Goal: Task Accomplishment & Management: Manage account settings

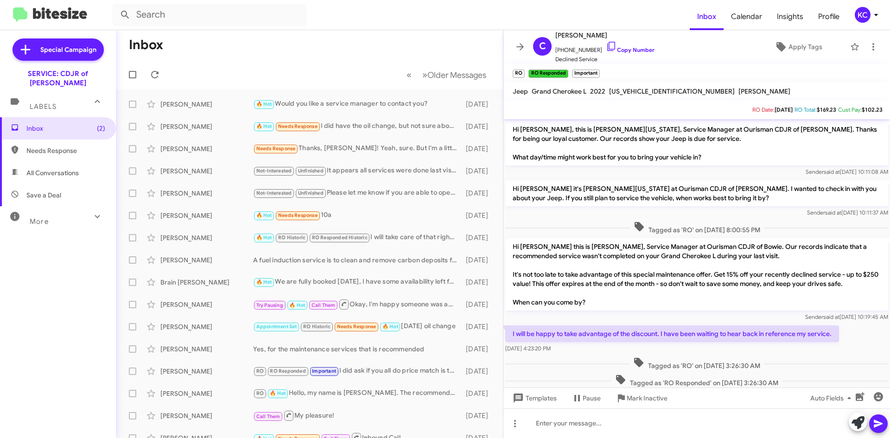
scroll to position [187, 0]
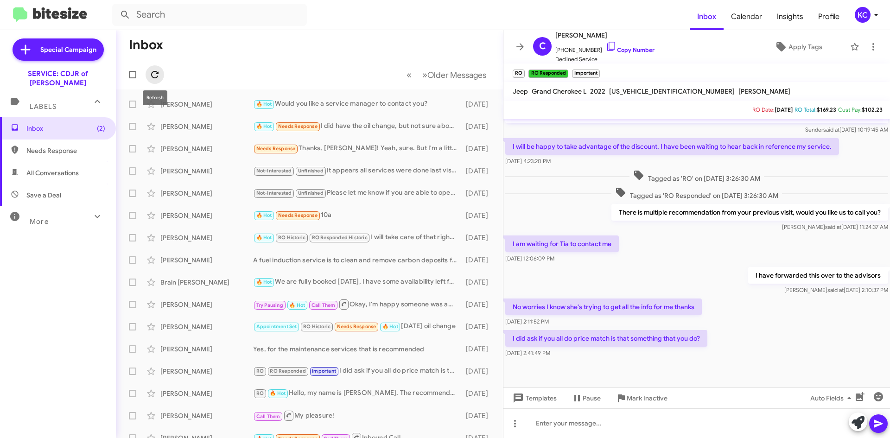
click at [156, 74] on icon at bounding box center [154, 74] width 7 height 7
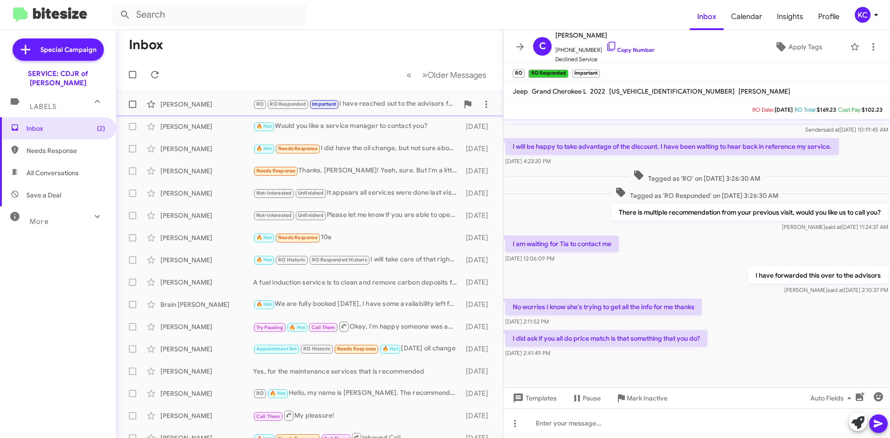
click at [224, 102] on div "[PERSON_NAME]" at bounding box center [206, 104] width 93 height 9
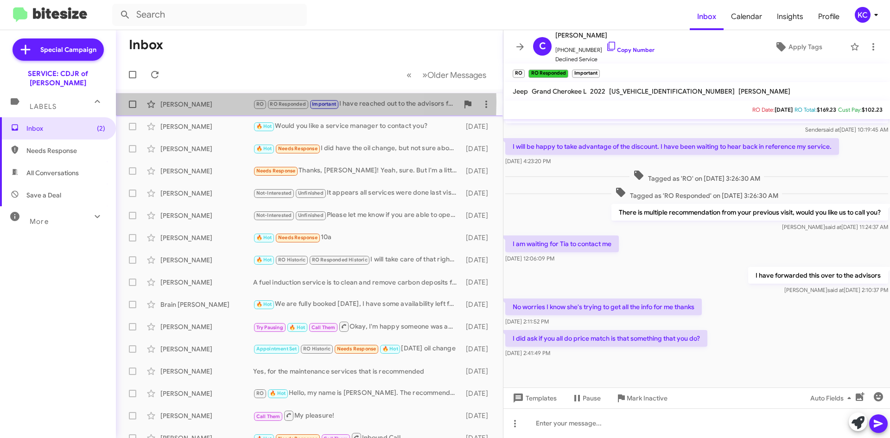
click at [224, 102] on div "Cheryl Ramsey" at bounding box center [206, 104] width 93 height 9
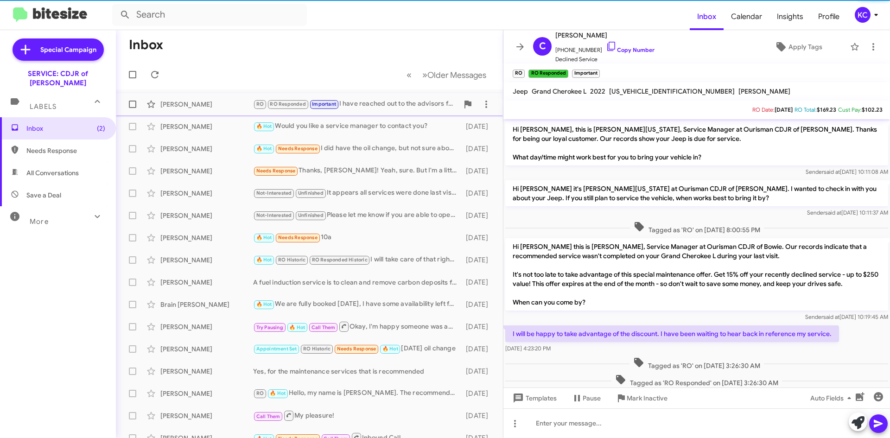
scroll to position [187, 0]
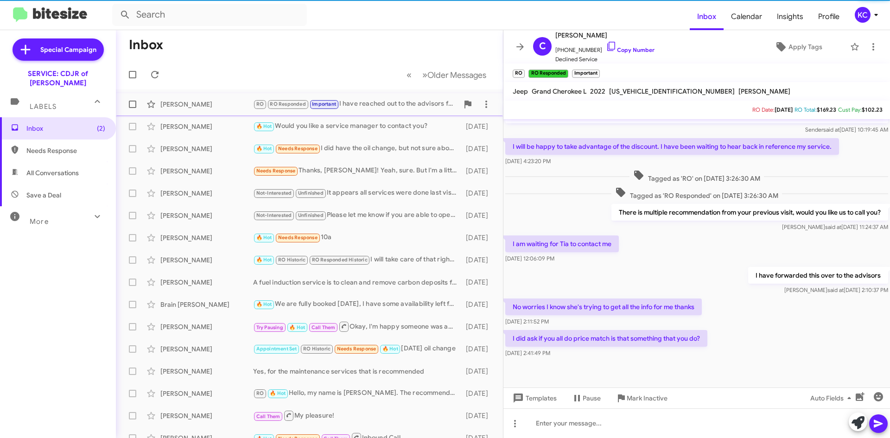
click at [181, 102] on div "[PERSON_NAME]" at bounding box center [206, 104] width 93 height 9
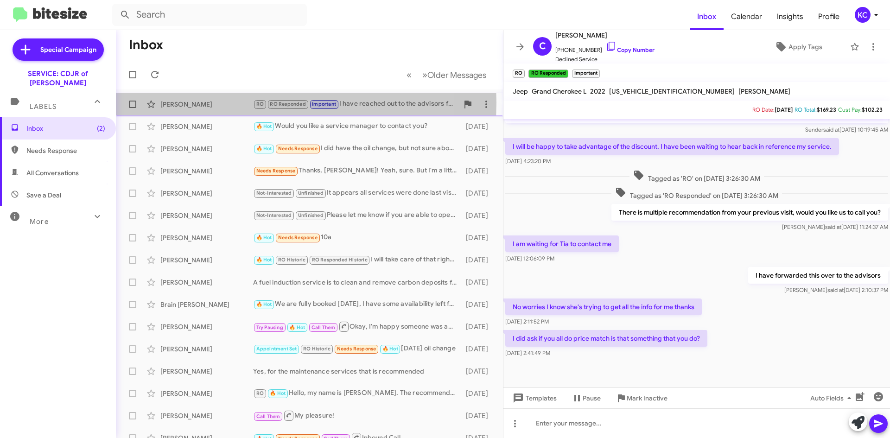
click at [181, 102] on div "[PERSON_NAME]" at bounding box center [206, 104] width 93 height 9
click at [181, 102] on div "Cheryl Ramsey" at bounding box center [206, 104] width 93 height 9
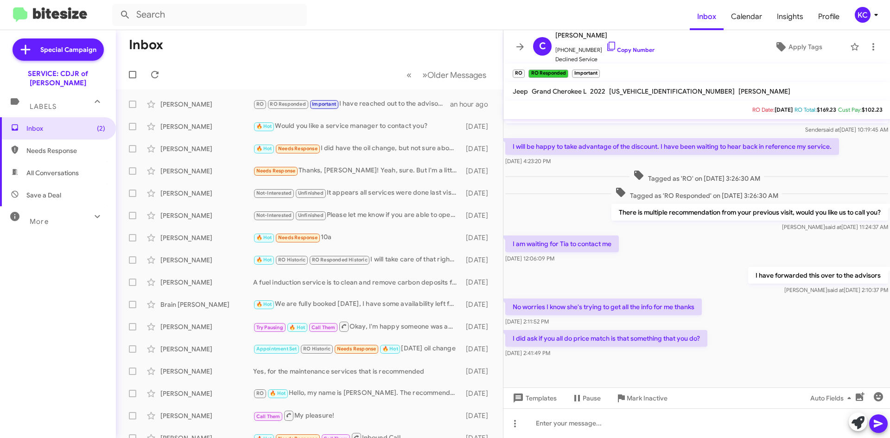
click at [718, 248] on div "I am waiting for Tia to contact me Oct 9, 2025, 12:06:09 PM" at bounding box center [696, 250] width 387 height 32
click at [161, 72] on span at bounding box center [155, 74] width 19 height 11
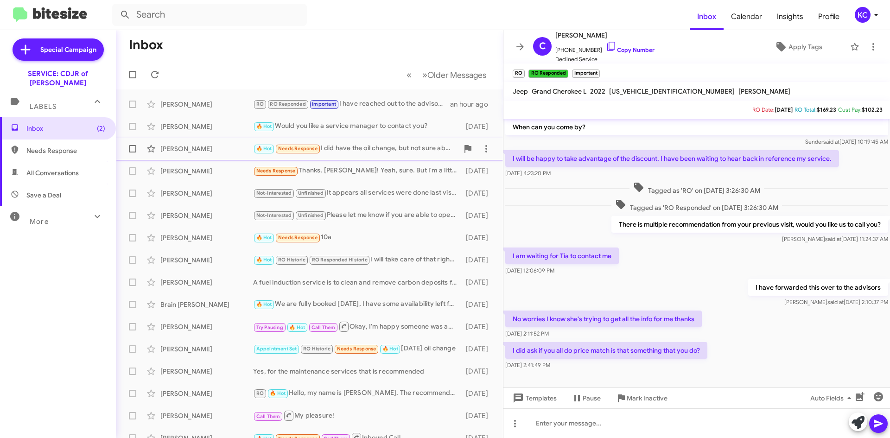
scroll to position [141, 0]
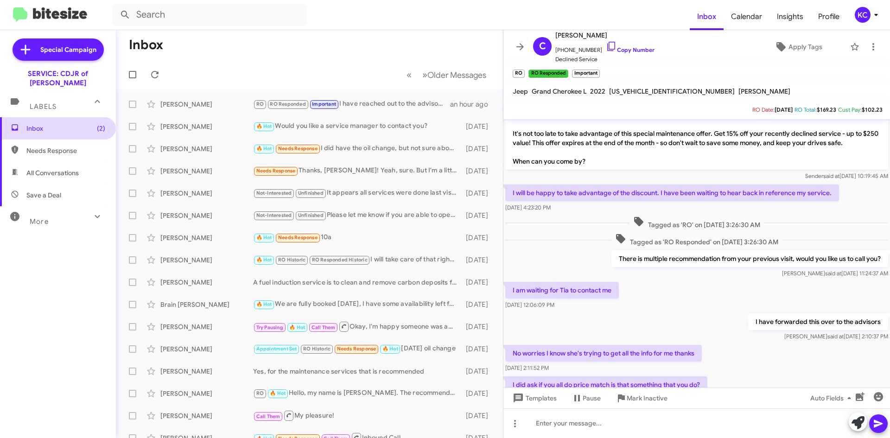
click at [66, 117] on span "Inbox (2)" at bounding box center [58, 128] width 116 height 22
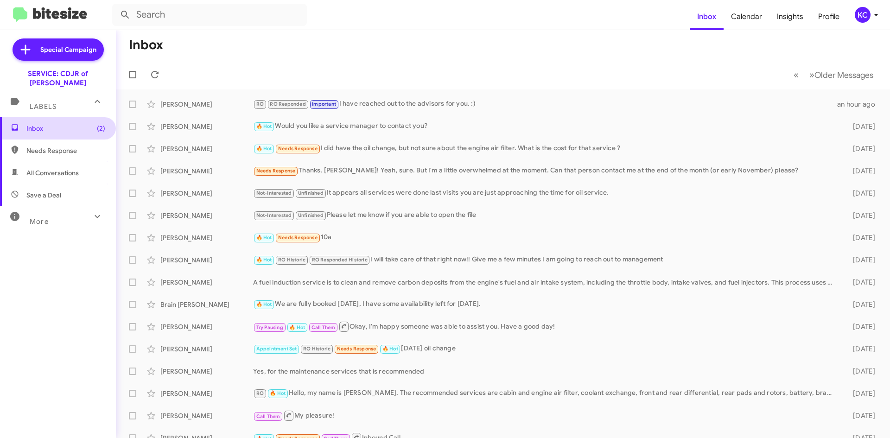
click at [66, 117] on span "Inbox (2)" at bounding box center [58, 128] width 116 height 22
click at [861, 15] on div "KC" at bounding box center [863, 15] width 16 height 16
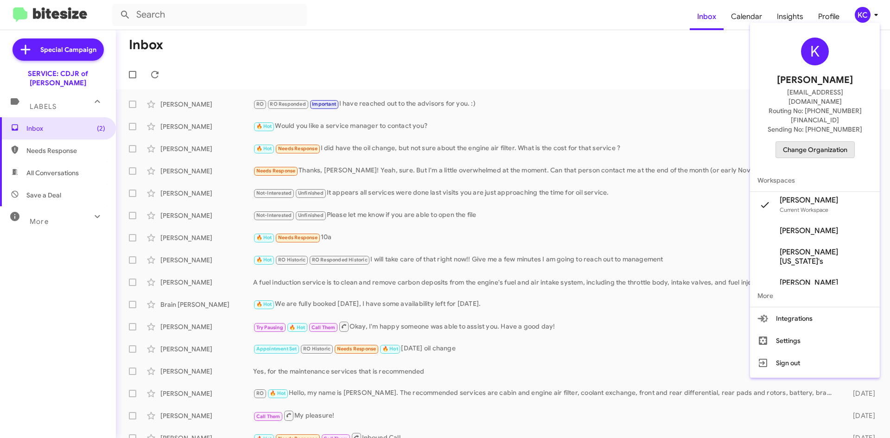
click at [820, 142] on span "Change Organization" at bounding box center [815, 150] width 64 height 16
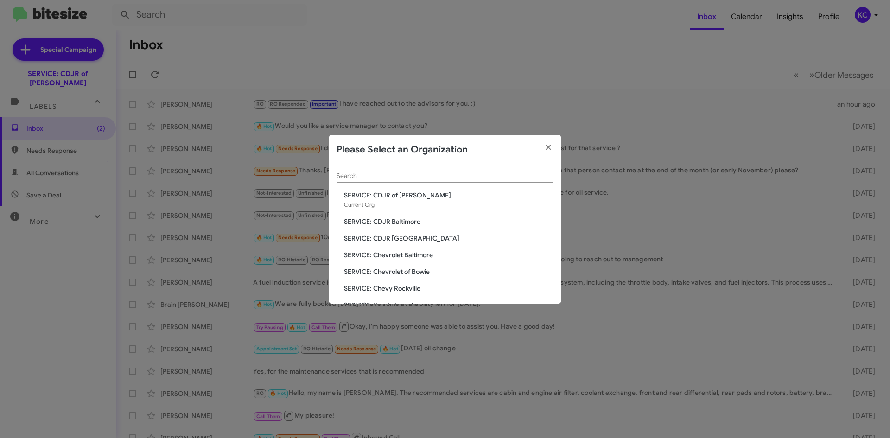
click at [395, 222] on span "SERVICE: CDJR Baltimore" at bounding box center [449, 221] width 210 height 9
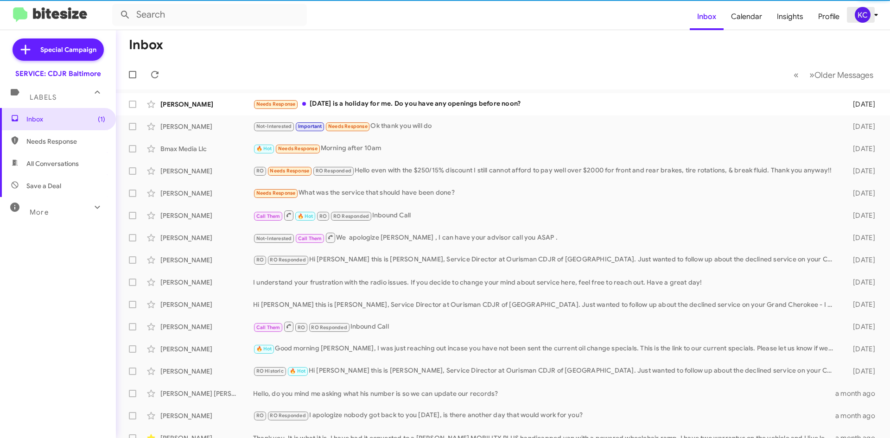
click at [860, 13] on div "KC" at bounding box center [863, 15] width 16 height 16
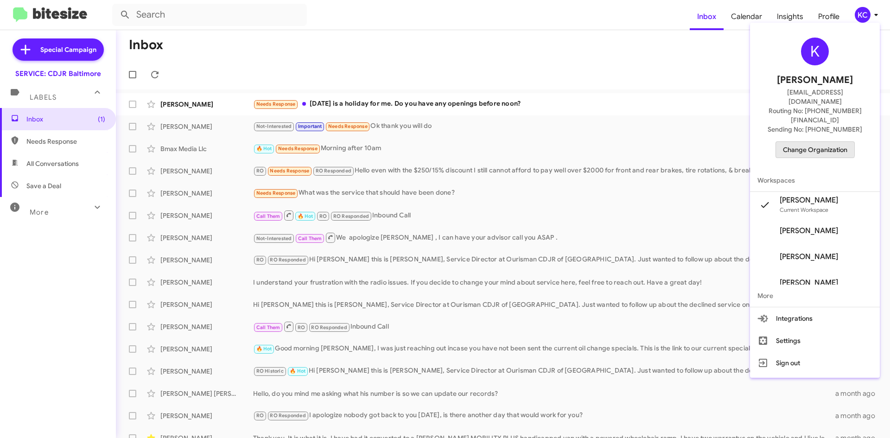
click at [817, 142] on span "Change Organization" at bounding box center [815, 150] width 64 height 16
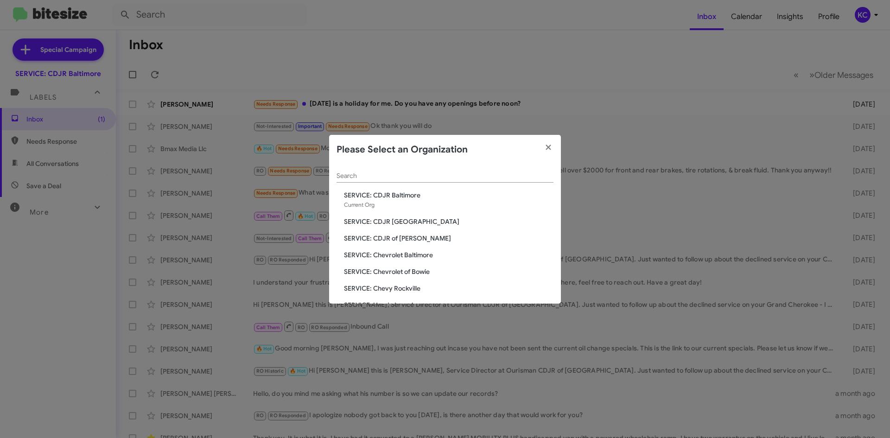
click at [401, 239] on span "SERVICE: CDJR of [PERSON_NAME]" at bounding box center [449, 238] width 210 height 9
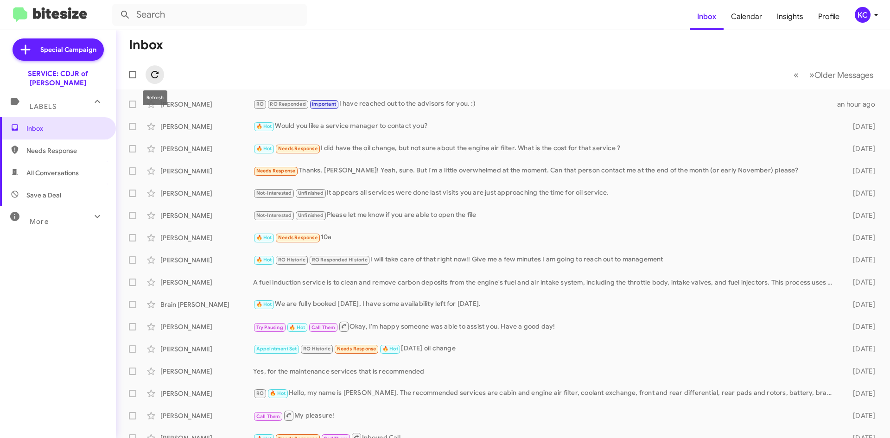
click at [152, 72] on icon at bounding box center [154, 74] width 7 height 7
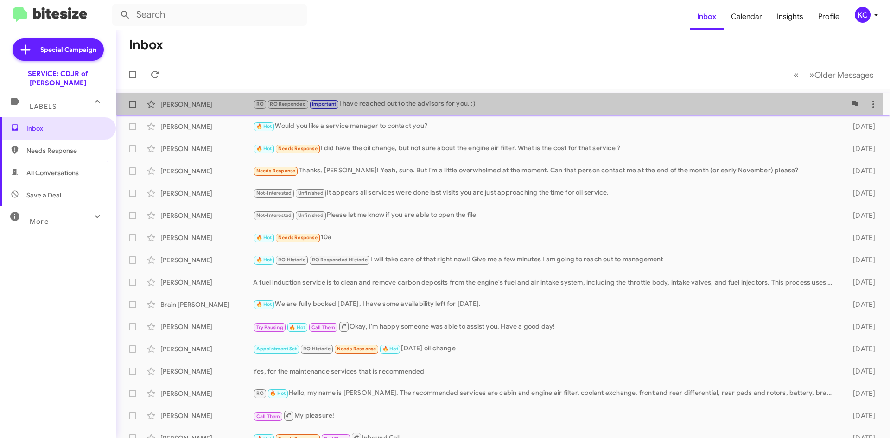
click at [263, 102] on span "RO" at bounding box center [259, 104] width 7 height 6
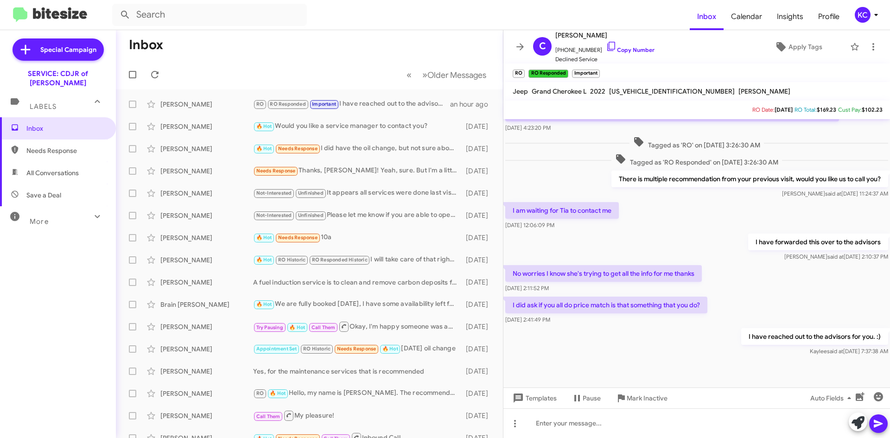
scroll to position [221, 0]
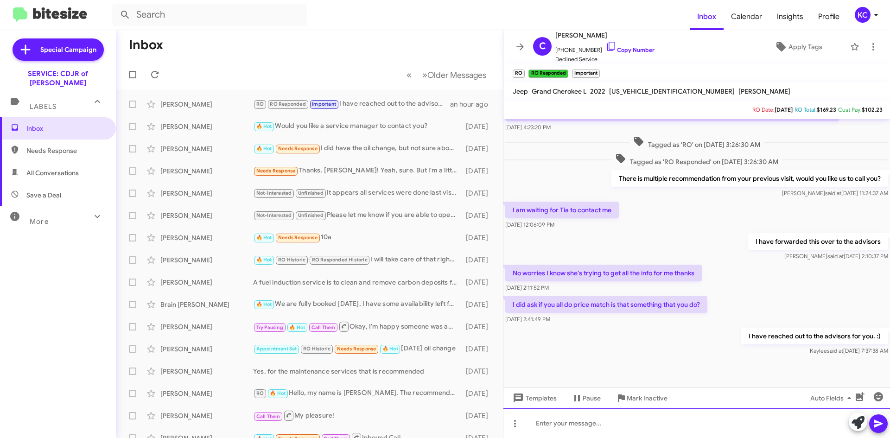
click at [600, 423] on div at bounding box center [696, 423] width 387 height 30
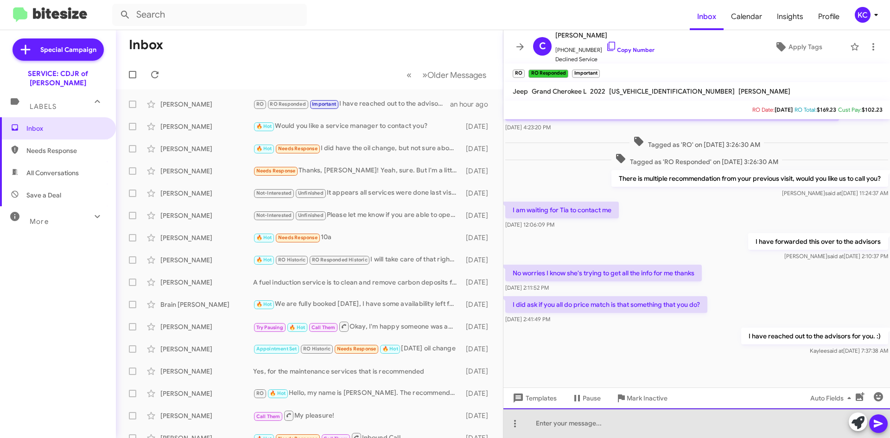
click at [584, 419] on div at bounding box center [696, 423] width 387 height 30
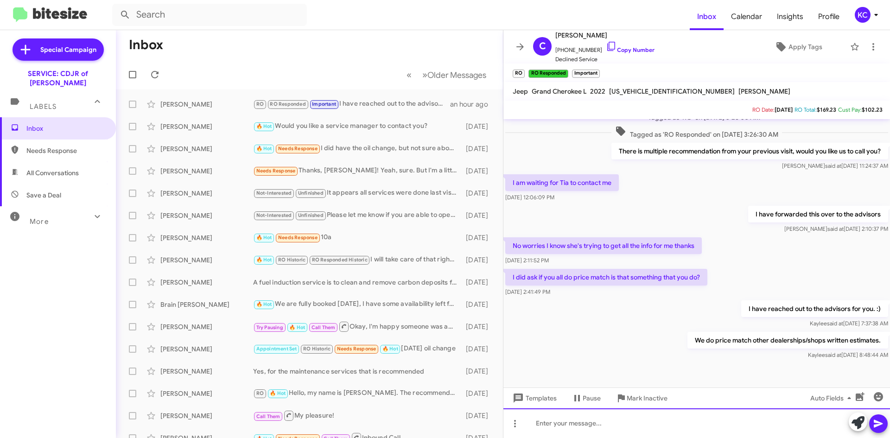
scroll to position [255, 0]
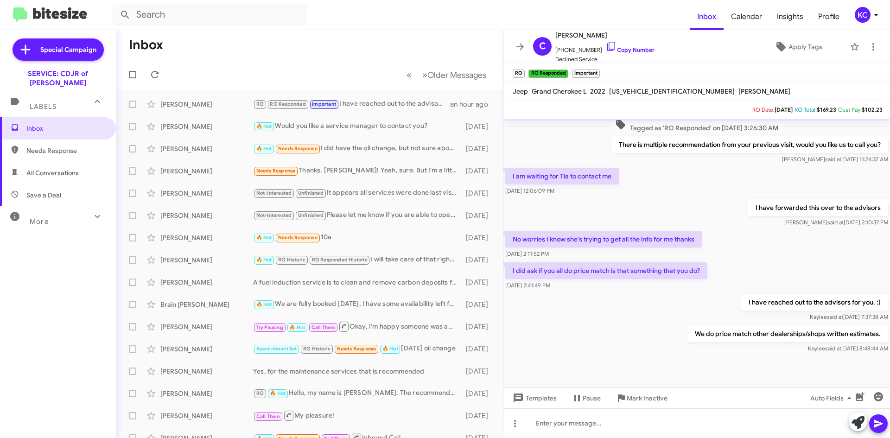
click at [866, 11] on div "KC" at bounding box center [863, 15] width 16 height 16
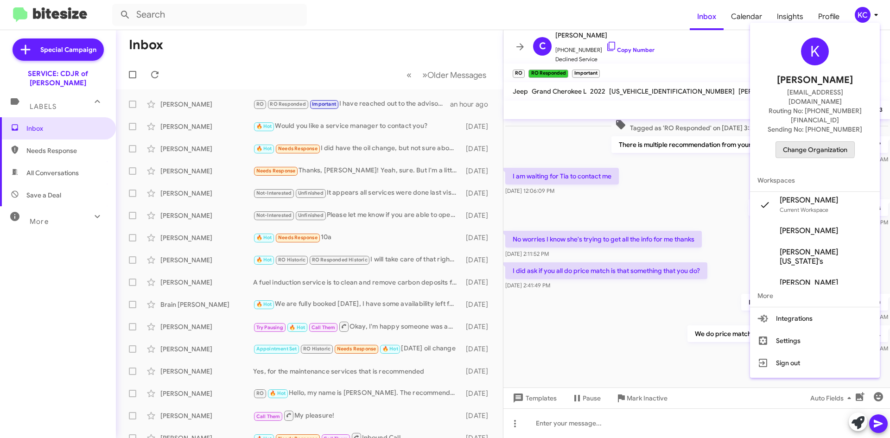
click at [814, 142] on span "Change Organization" at bounding box center [815, 150] width 64 height 16
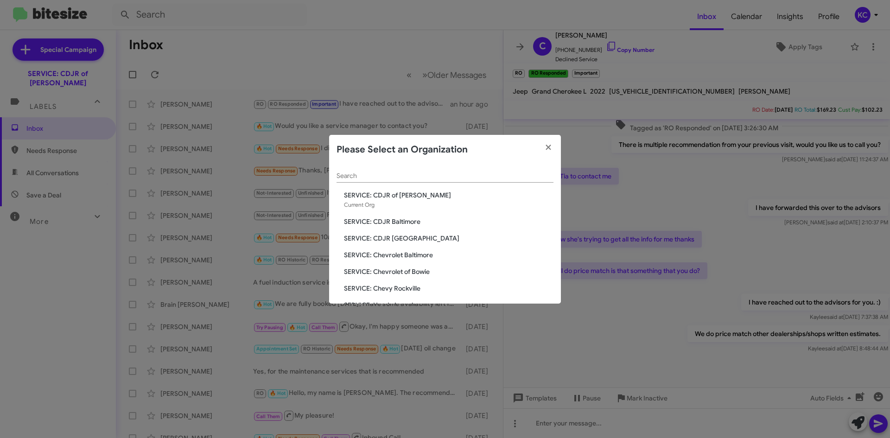
scroll to position [46, 0]
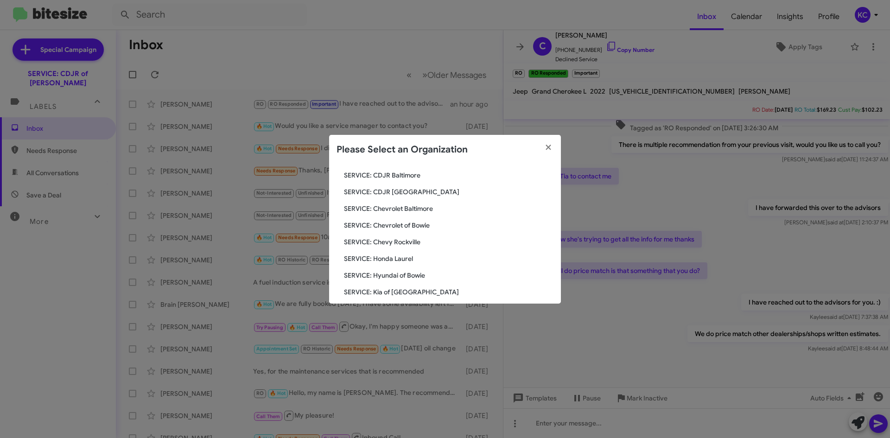
click at [391, 259] on span "SERVICE: Honda Laurel" at bounding box center [449, 258] width 210 height 9
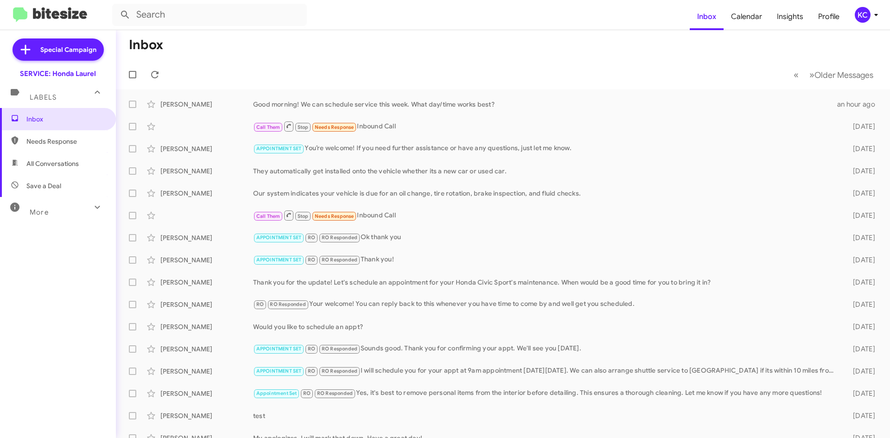
click at [871, 17] on icon at bounding box center [875, 14] width 11 height 11
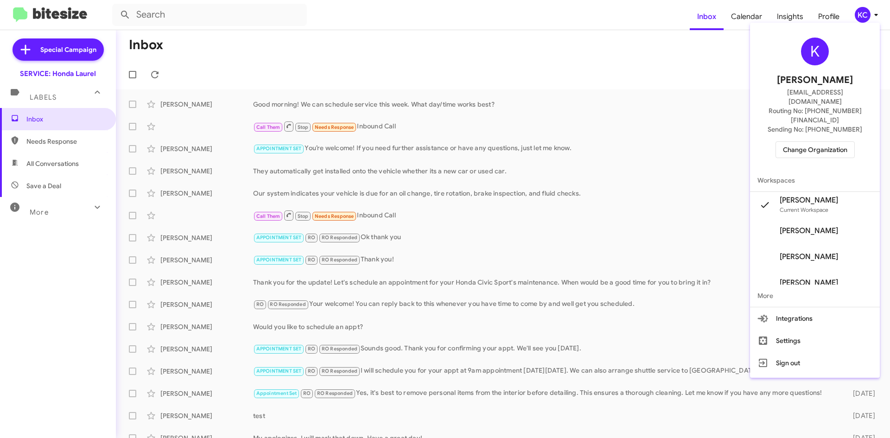
click at [827, 142] on span "Change Organization" at bounding box center [815, 150] width 64 height 16
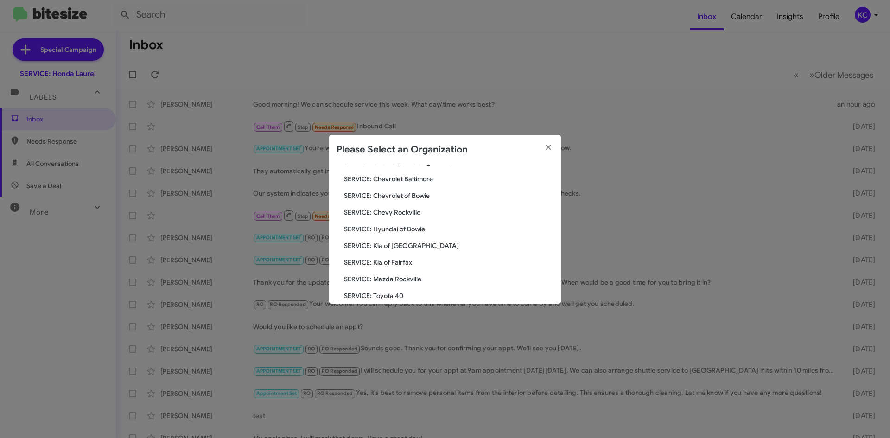
scroll to position [139, 0]
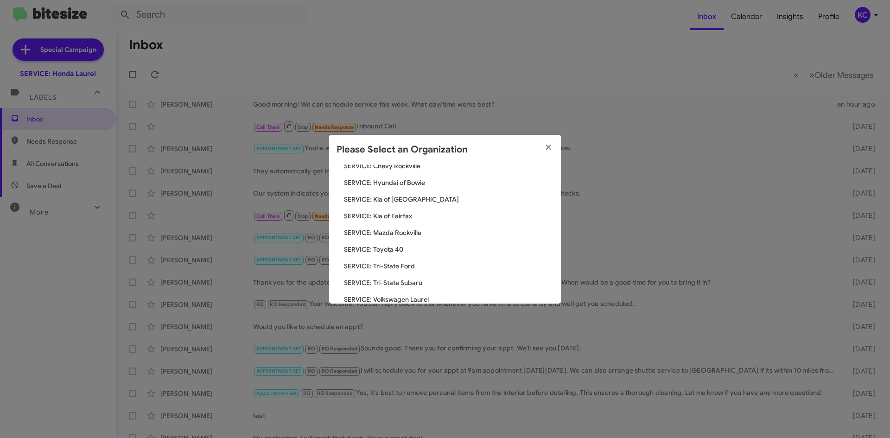
click at [394, 282] on span "SERVICE: Tri-State Subaru" at bounding box center [449, 282] width 210 height 9
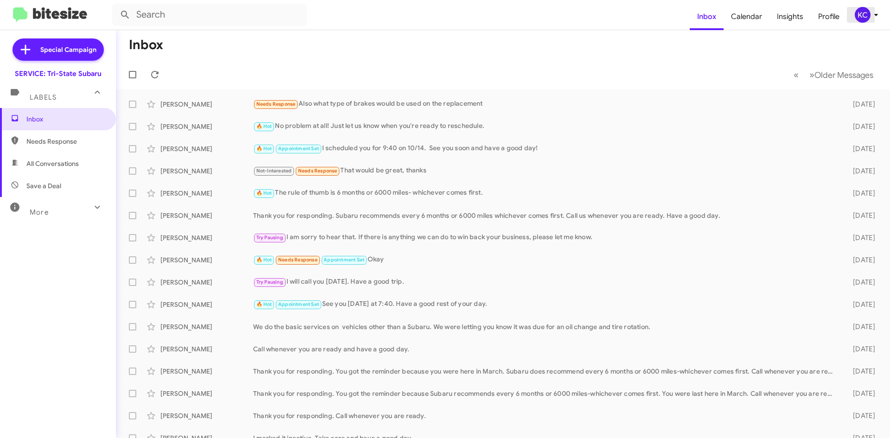
click at [855, 22] on span "KC" at bounding box center [868, 15] width 28 height 16
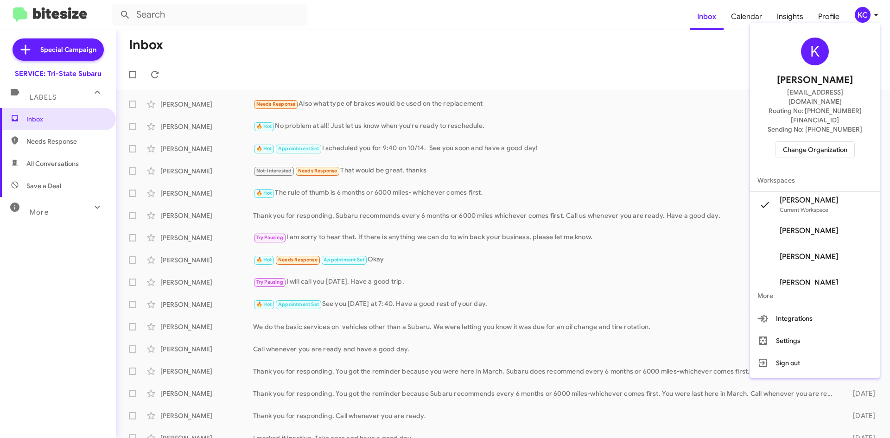
click at [820, 142] on span "Change Organization" at bounding box center [815, 150] width 64 height 16
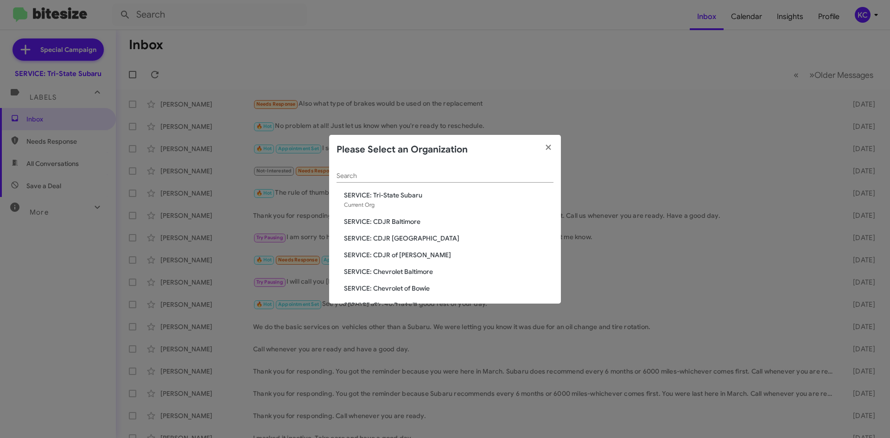
click at [378, 254] on span "SERVICE: CDJR of [PERSON_NAME]" at bounding box center [449, 254] width 210 height 9
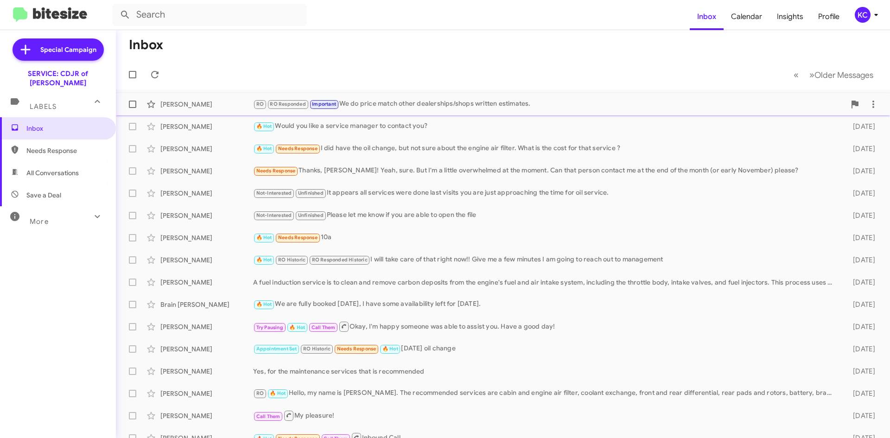
click at [250, 99] on div "[PERSON_NAME] RO RO Responded Important We do price match other dealerships/sho…" at bounding box center [502, 104] width 759 height 19
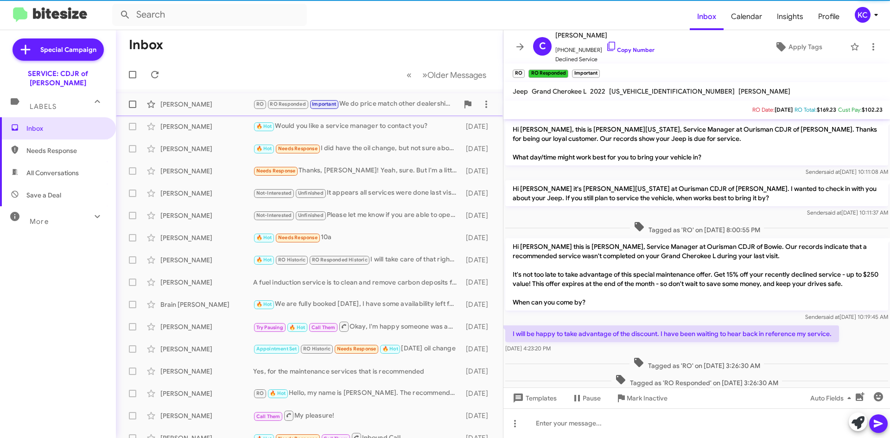
scroll to position [236, 0]
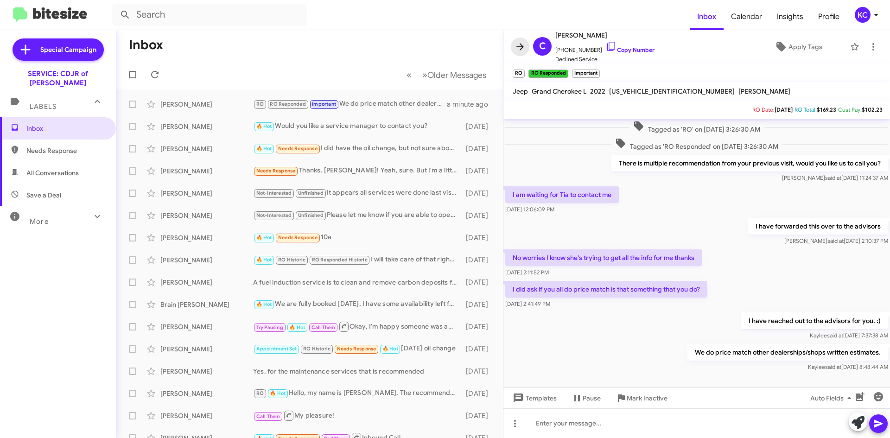
click at [521, 42] on icon at bounding box center [520, 46] width 11 height 11
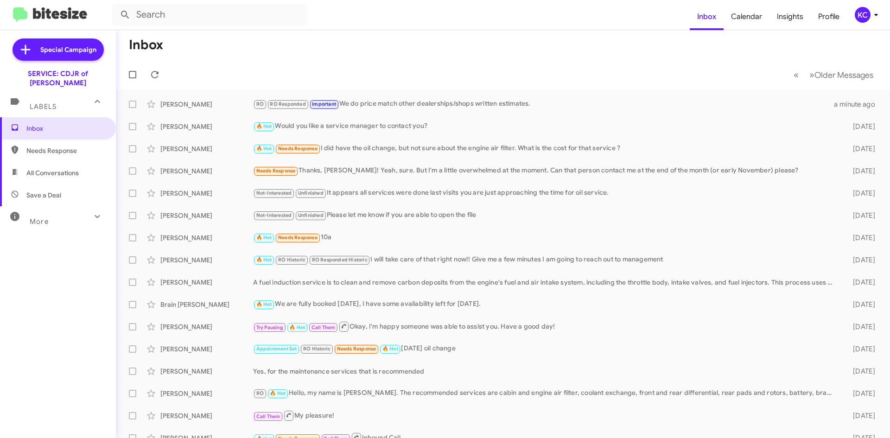
click at [870, 18] on span "KC" at bounding box center [868, 15] width 28 height 16
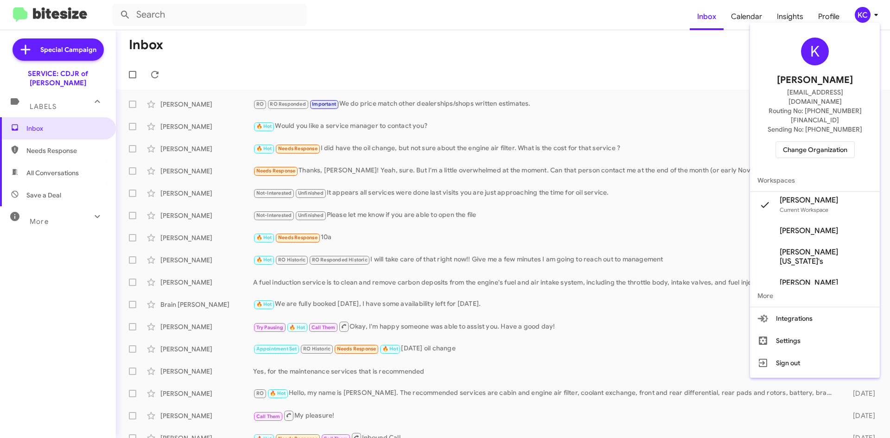
click at [806, 142] on span "Change Organization" at bounding box center [815, 150] width 64 height 16
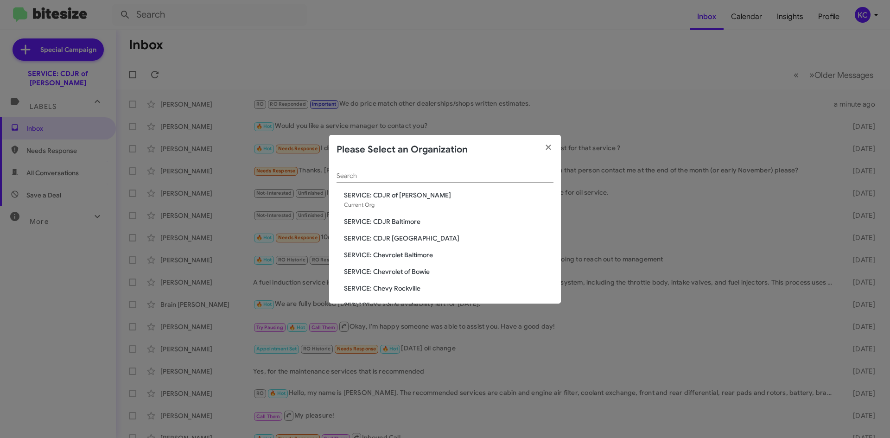
scroll to position [46, 0]
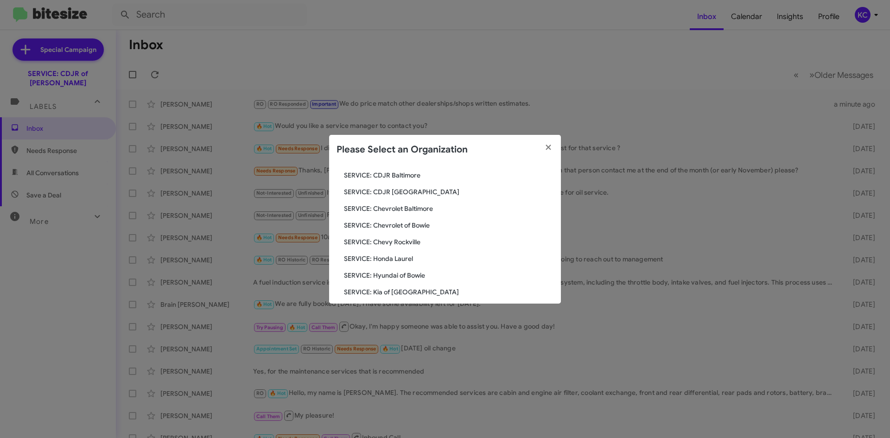
click at [412, 228] on span "SERVICE: Chevrolet of Bowie" at bounding box center [449, 225] width 210 height 9
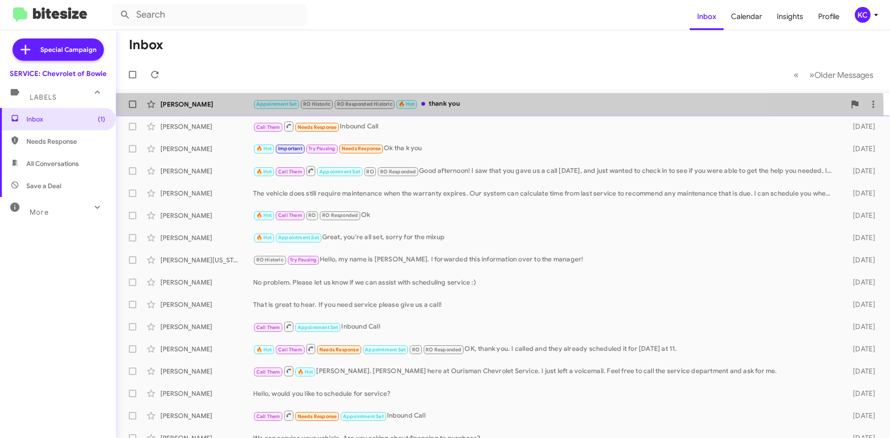
drag, startPoint x: 473, startPoint y: 110, endPoint x: 439, endPoint y: 95, distance: 37.1
click at [473, 109] on div "[PERSON_NAME] Appointment Set RO Historic RO Responded Historic 🔥 Hot thank you…" at bounding box center [502, 104] width 759 height 19
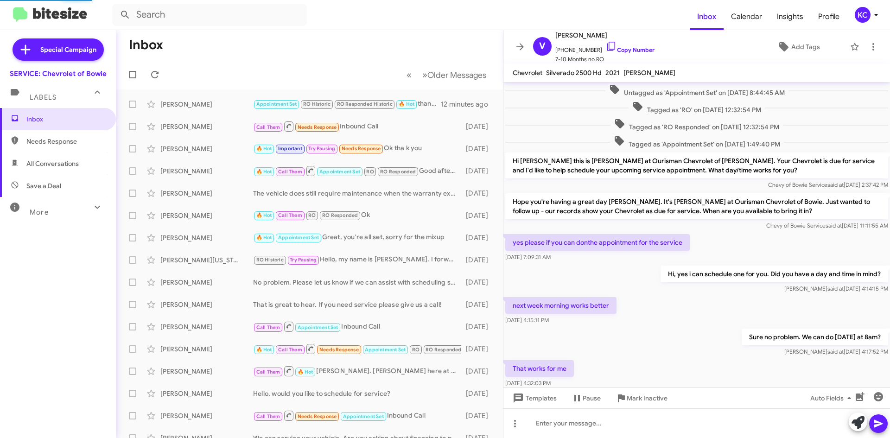
scroll to position [332, 0]
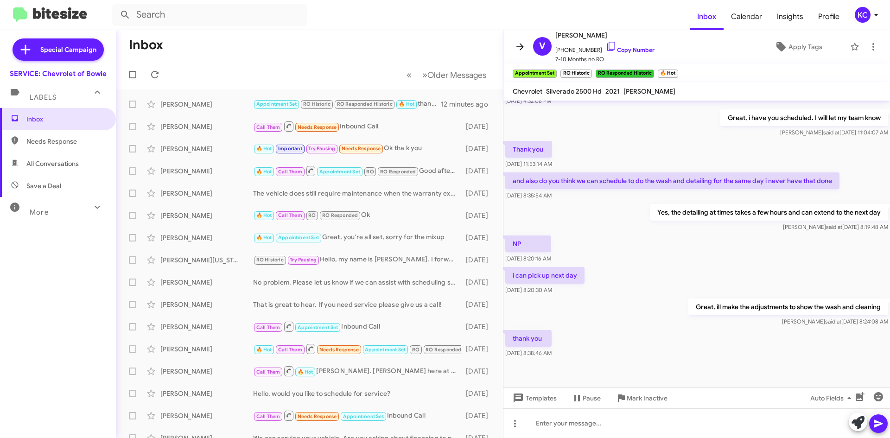
click at [517, 45] on icon at bounding box center [520, 46] width 11 height 11
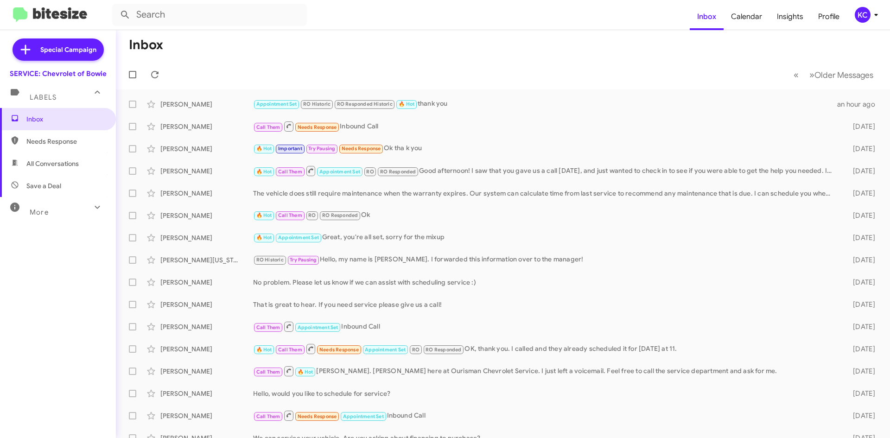
click at [573, 35] on mat-toolbar-row "Inbox" at bounding box center [503, 45] width 774 height 30
